Goal: Task Accomplishment & Management: Complete application form

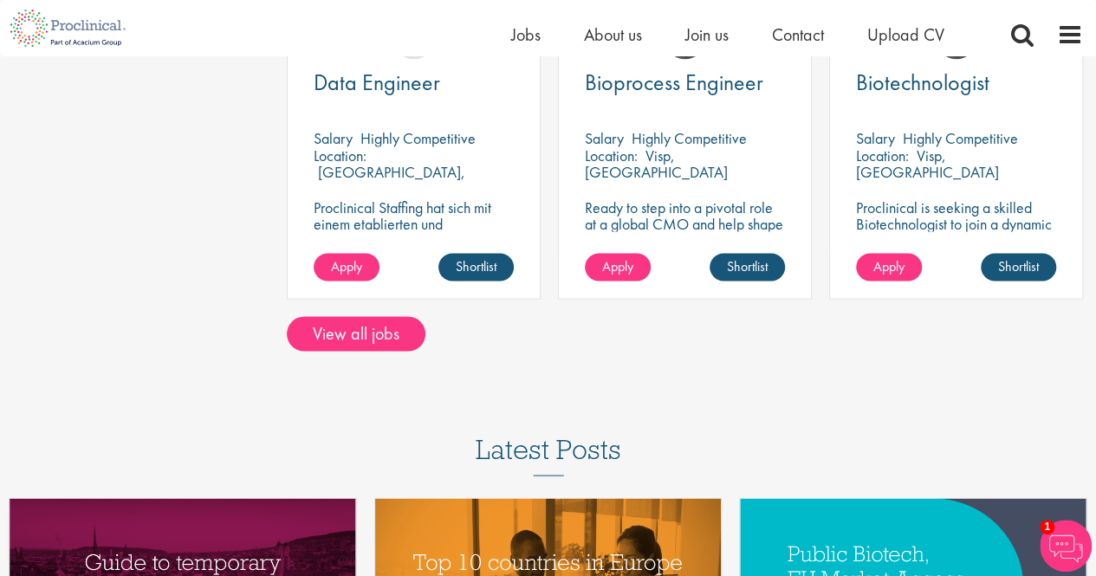
scroll to position [1645, 0]
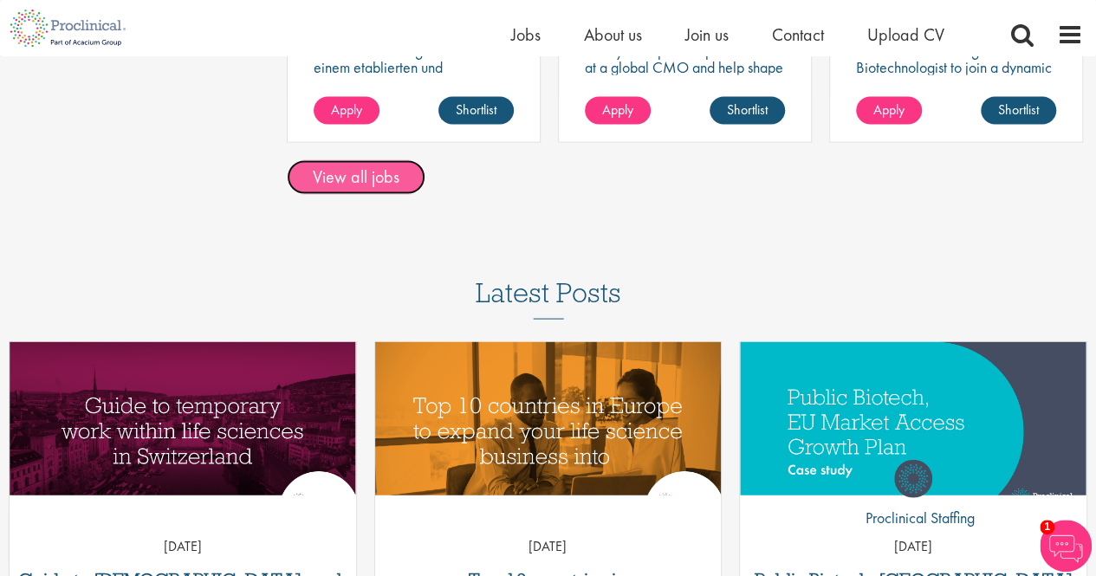
click at [346, 191] on link "View all jobs" at bounding box center [356, 177] width 139 height 35
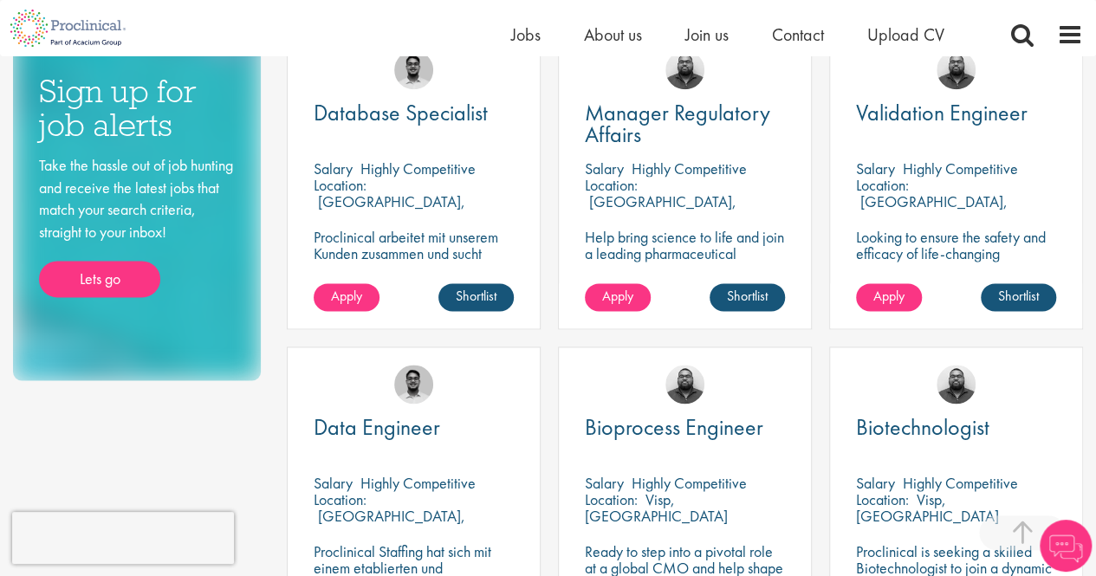
scroll to position [953, 0]
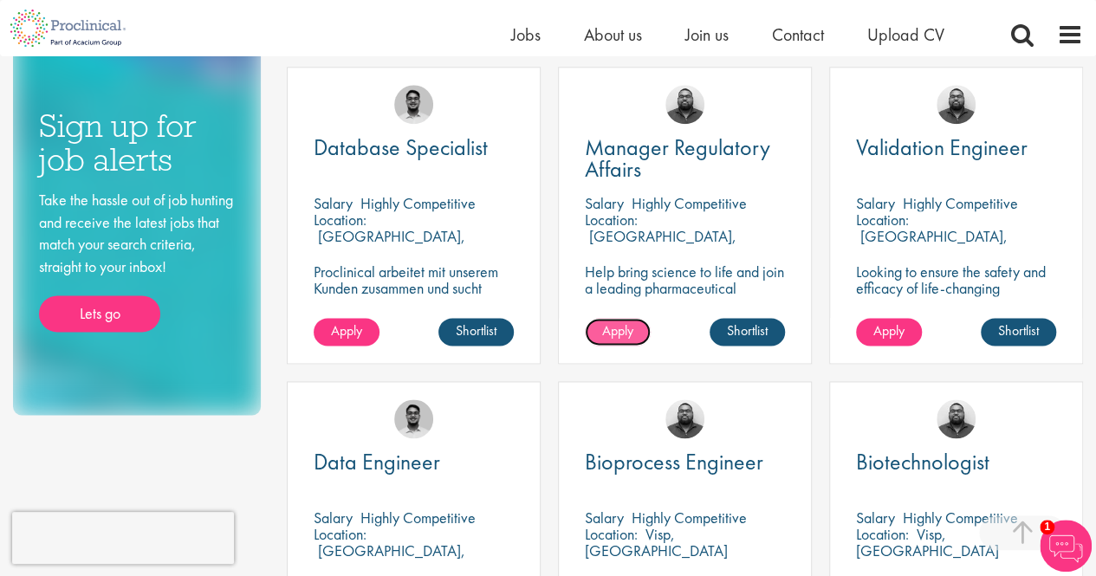
click at [621, 323] on span "Apply" at bounding box center [617, 330] width 31 height 18
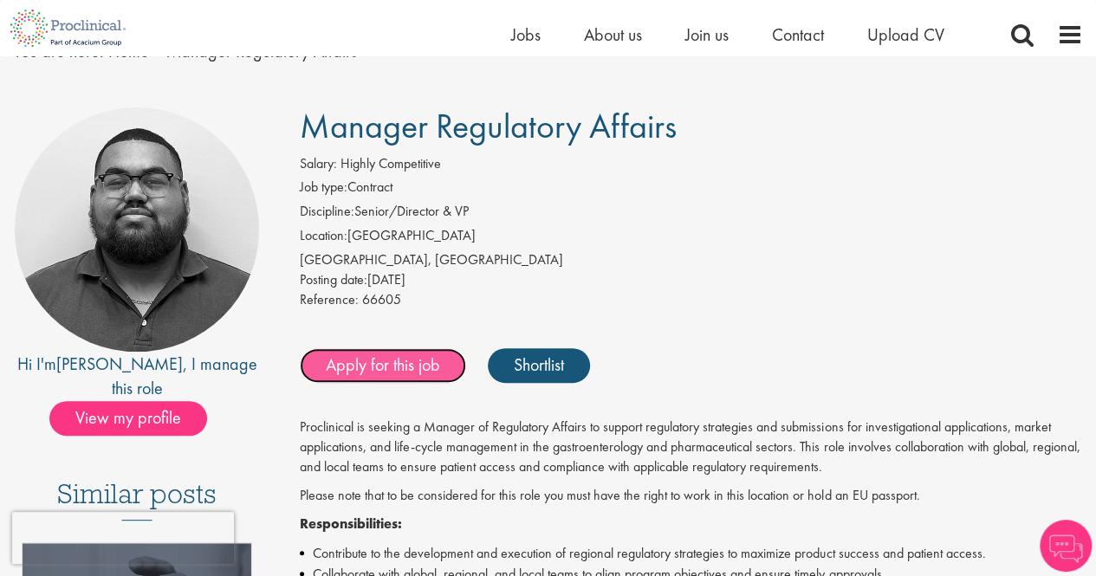
click at [391, 373] on link "Apply for this job" at bounding box center [383, 365] width 166 height 35
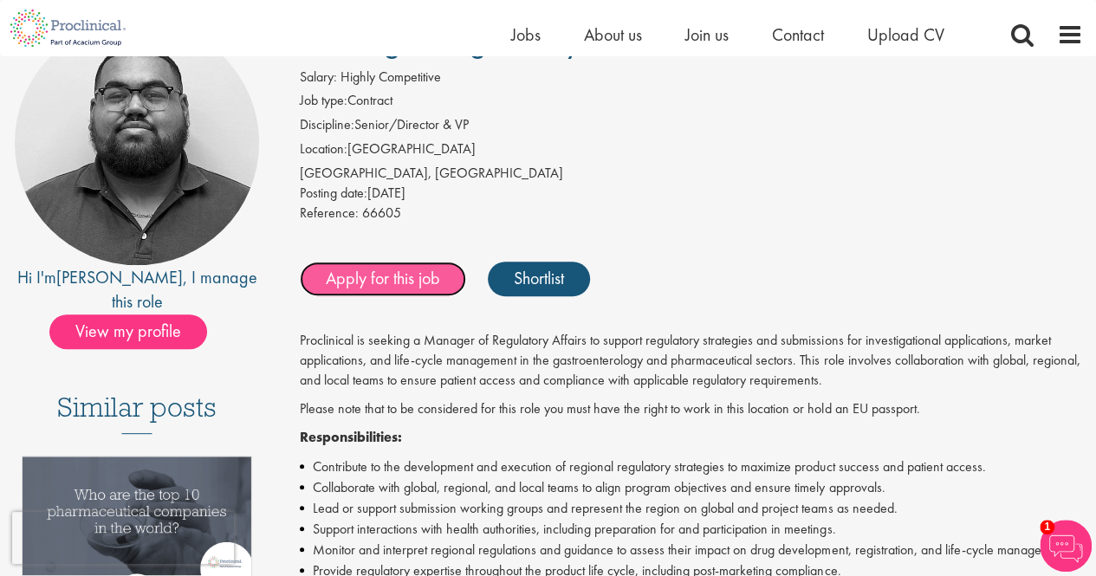
scroll to position [260, 0]
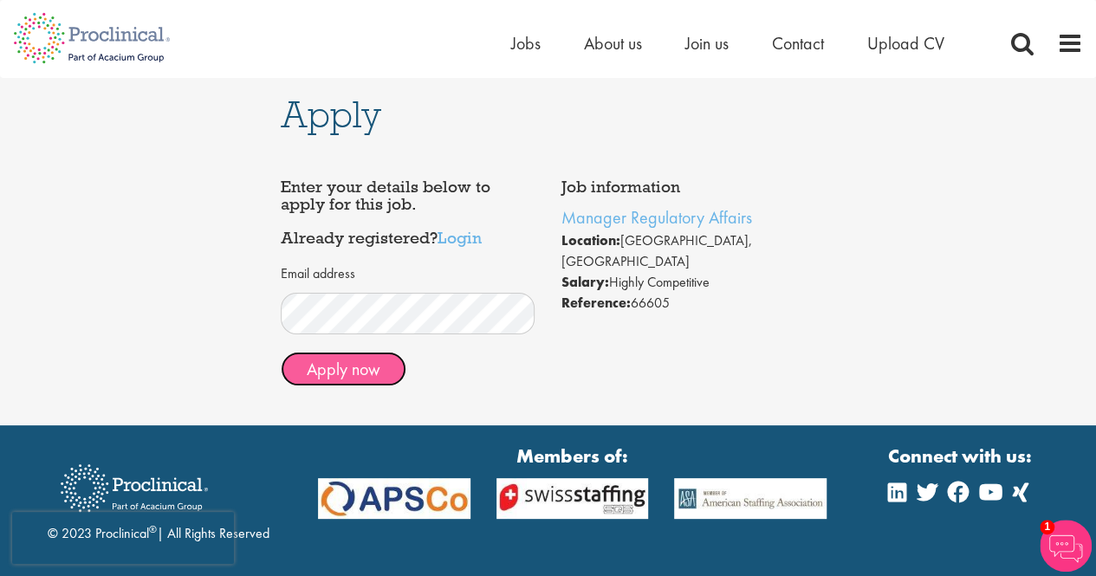
click at [348, 371] on button "Apply now" at bounding box center [344, 369] width 126 height 35
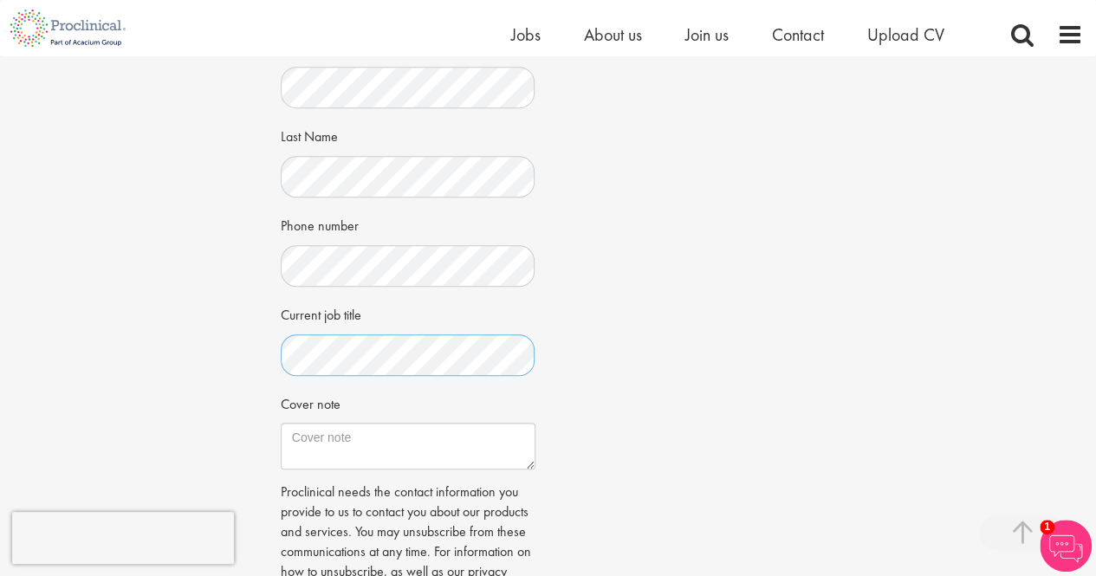
scroll to position [433, 0]
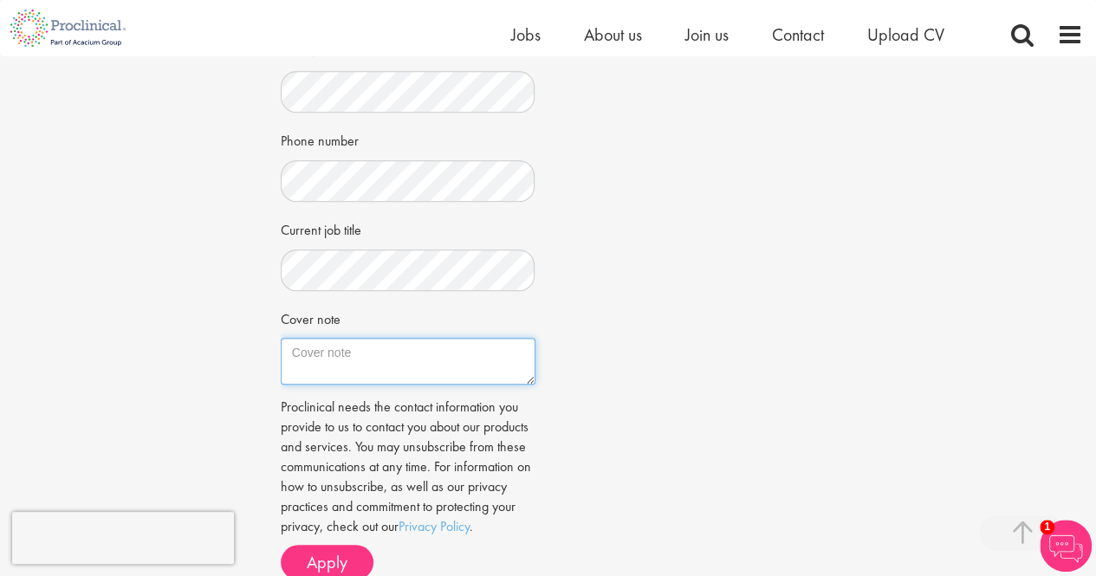
click at [316, 353] on textarea "Cover note" at bounding box center [408, 361] width 255 height 47
click at [529, 382] on textarea "Cover note" at bounding box center [408, 361] width 255 height 47
click at [275, 354] on div "Apply Job information Manager Regulatory Affairs Location: [GEOGRAPHIC_DATA], […" at bounding box center [548, 120] width 561 height 995
click at [287, 346] on textarea "Cover note" at bounding box center [408, 361] width 255 height 47
paste textarea "I am interested in the Manager Regulatory Affairs role and bring [X years] of e…"
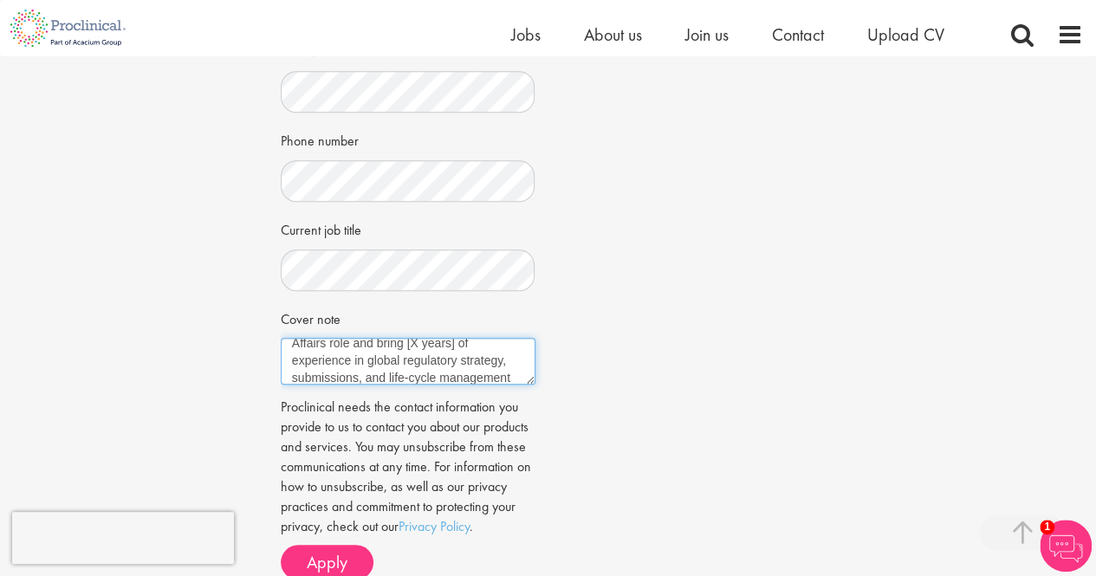
scroll to position [0, 0]
click at [467, 368] on textarea "I am interested in the Manager Regulatory Affairs role and bring [X years] of e…" at bounding box center [408, 361] width 255 height 47
drag, startPoint x: 467, startPoint y: 368, endPoint x: 489, endPoint y: 367, distance: 22.5
click at [468, 368] on textarea "I am interested in the Manager Regulatory Affairs role and bring [X years] of e…" at bounding box center [408, 361] width 255 height 47
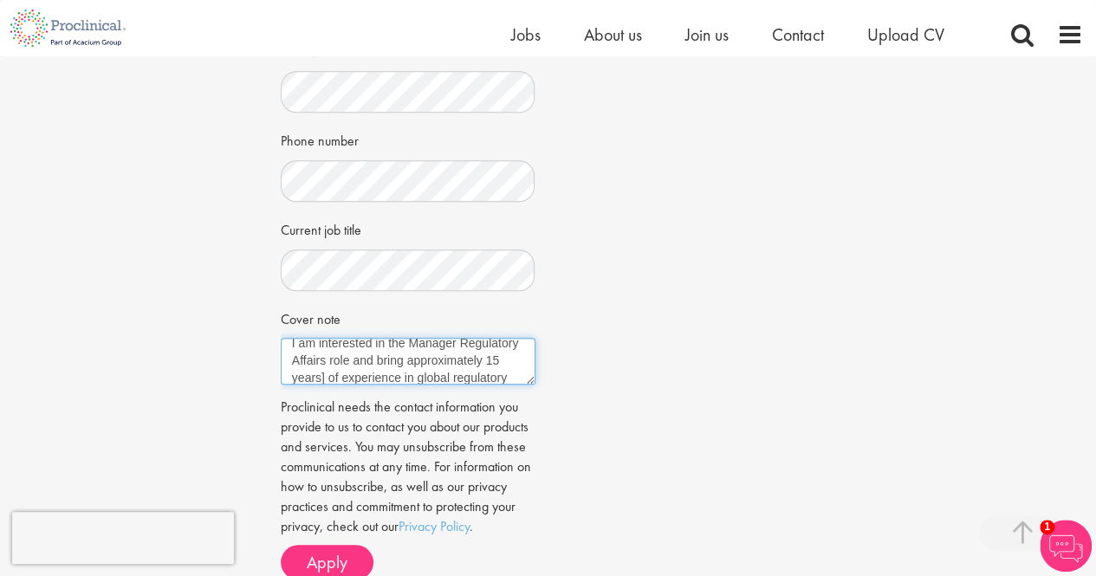
click at [421, 378] on textarea "I am interested in the Manager Regulatory Affairs role and bring approximately …" at bounding box center [408, 361] width 255 height 47
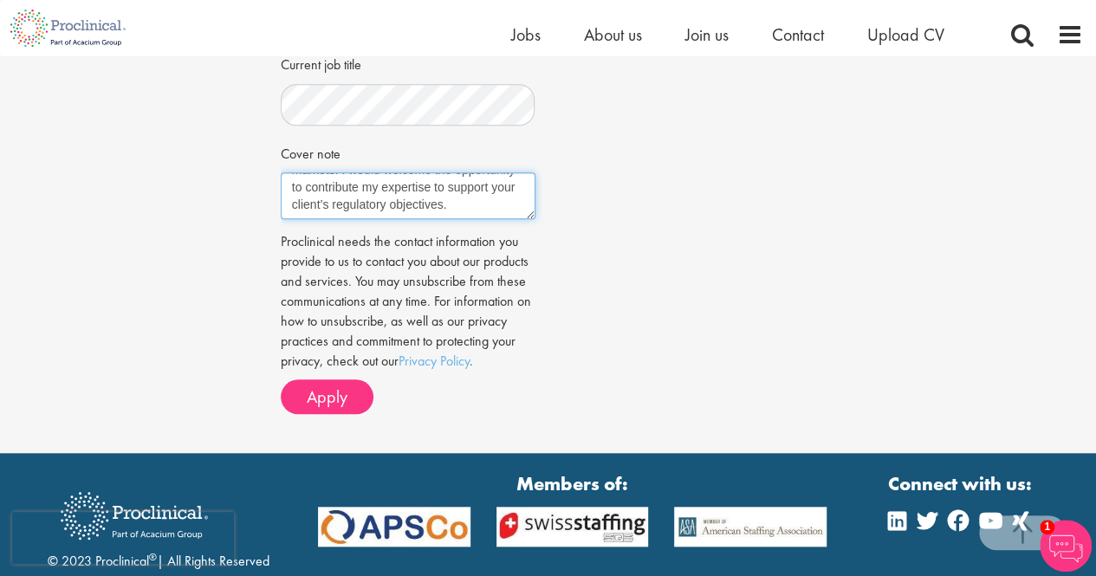
scroll to position [606, 0]
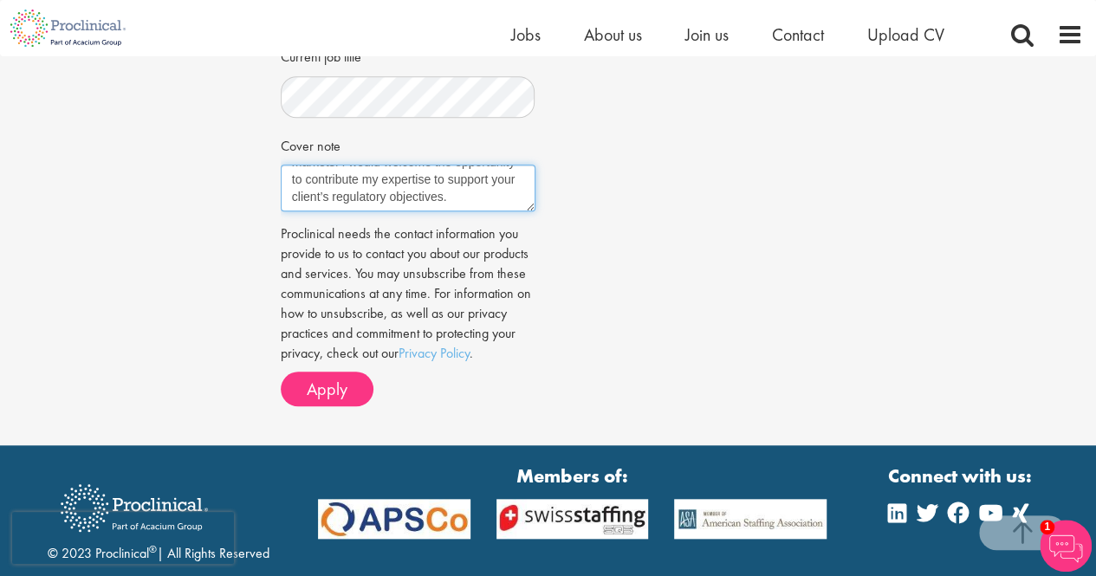
type textarea "I am interested in the Manager Regulatory Affairs role and bring approximately …"
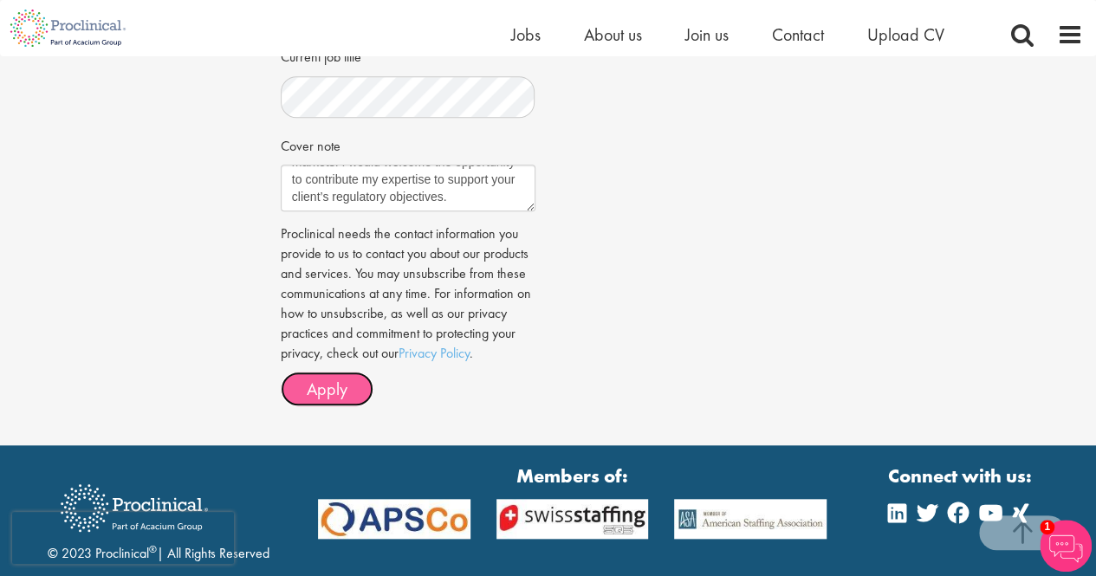
click at [329, 387] on span "Apply" at bounding box center [327, 389] width 41 height 23
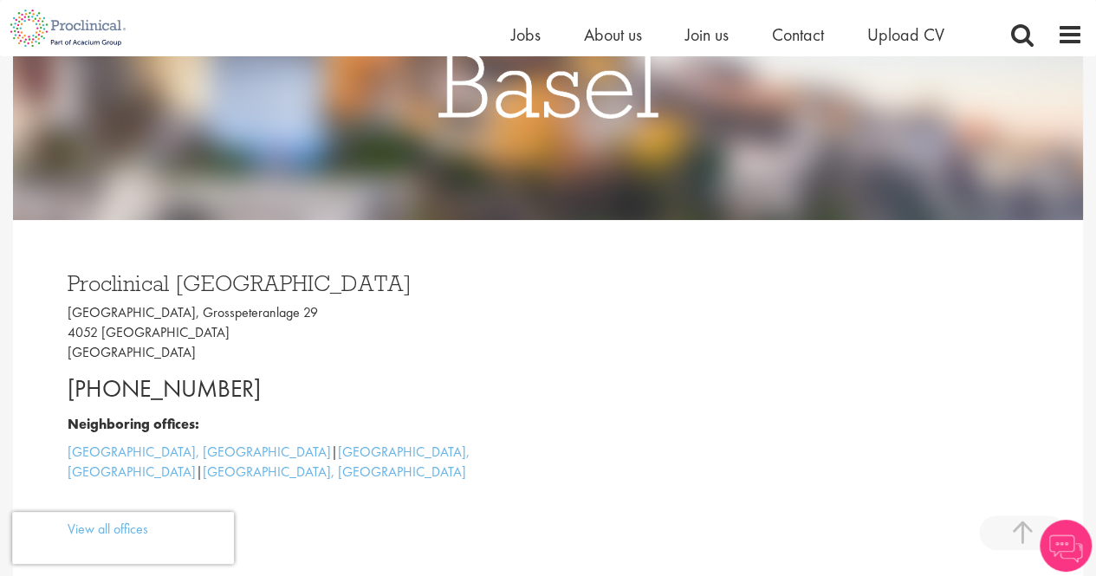
scroll to position [312, 0]
